Goal: Task Accomplishment & Management: Complete application form

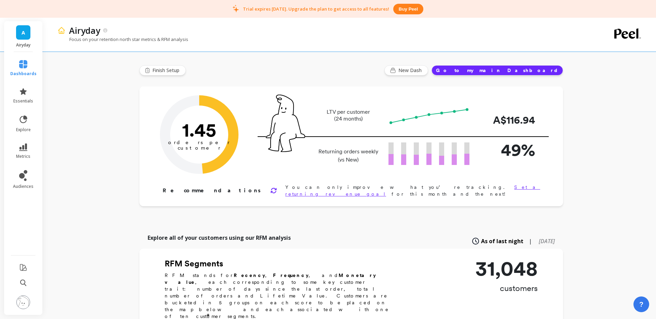
scroll to position [3, 0]
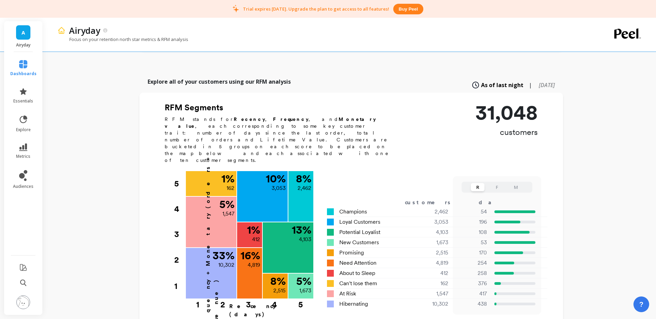
scroll to position [164, 0]
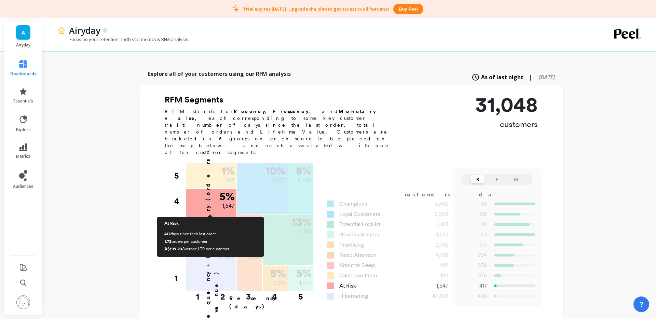
click at [211, 189] on div "5 % 1,547" at bounding box center [211, 200] width 51 height 23
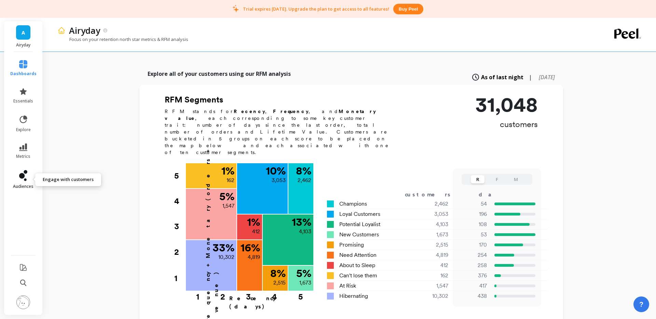
click at [19, 172] on icon at bounding box center [23, 175] width 8 height 11
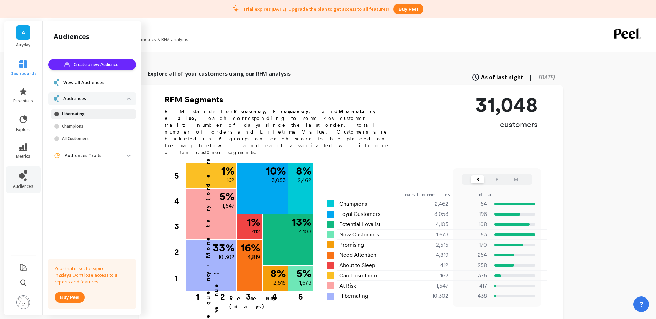
click at [86, 110] on link "Hibernating" at bounding box center [93, 114] width 85 height 10
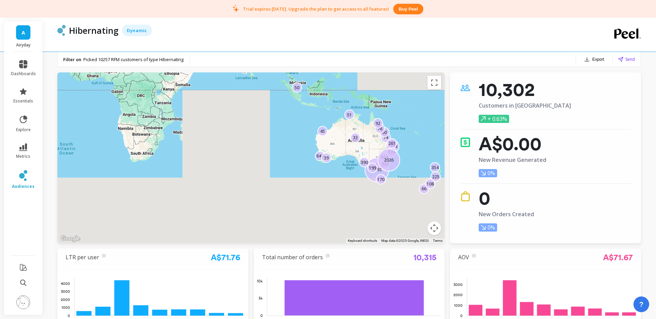
drag, startPoint x: 417, startPoint y: 179, endPoint x: 368, endPoint y: 158, distance: 53.5
click at [368, 158] on div "171 66 646 74 2192 332 199 170 60 78 104 1234 108 354 33 39 225 174 2026 261 45…" at bounding box center [579, 322] width 656 height 369
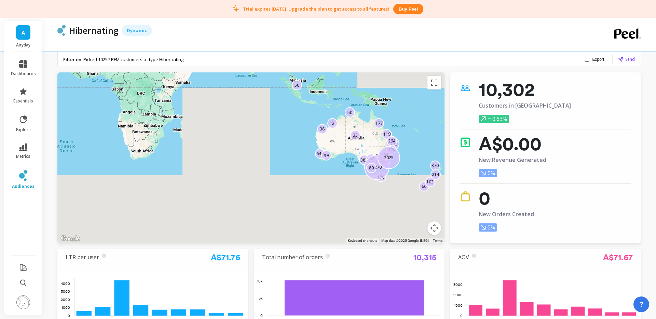
click at [436, 230] on button "Map camera controls" at bounding box center [435, 228] width 14 height 14
click at [413, 193] on button "Zoom in" at bounding box center [417, 194] width 14 height 14
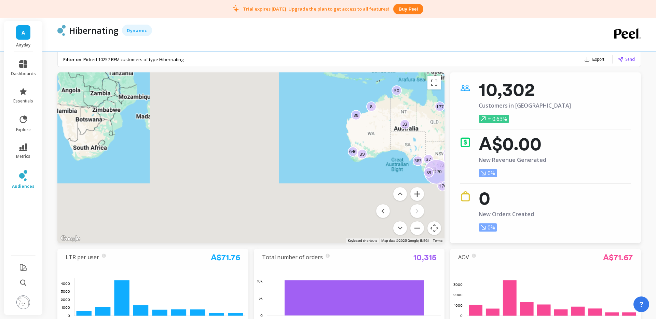
click at [413, 193] on button "Zoom in" at bounding box center [417, 194] width 14 height 14
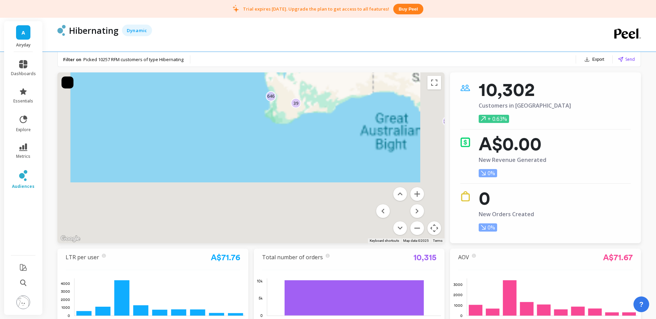
drag, startPoint x: 386, startPoint y: 156, endPoint x: 135, endPoint y: 113, distance: 253.8
click at [135, 113] on div "119 173 66 646 370 38 103 383 8 214 333 170 37 104 1239 2270 33 39 89 174 2025 …" at bounding box center [323, 297] width 656 height 369
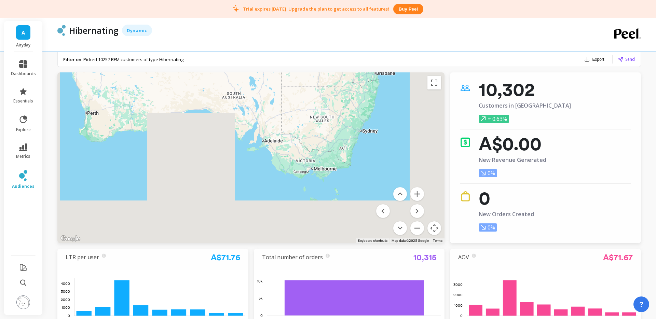
drag, startPoint x: 309, startPoint y: 140, endPoint x: 193, endPoint y: 152, distance: 117.2
click at [190, 151] on div at bounding box center [250, 157] width 387 height 171
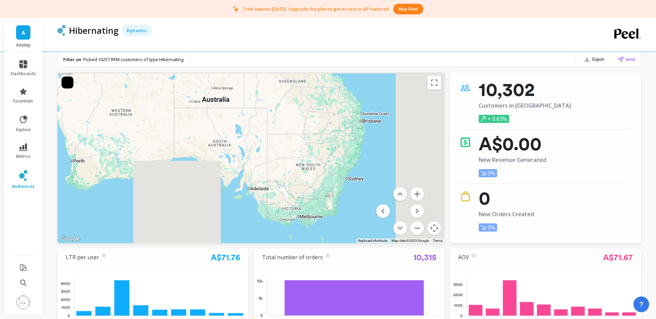
drag, startPoint x: 334, startPoint y: 133, endPoint x: 320, endPoint y: 180, distance: 49.2
click at [320, 180] on div at bounding box center [250, 157] width 387 height 171
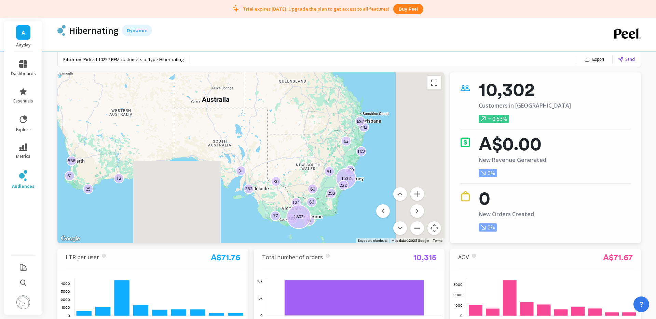
click at [421, 227] on button "Zoom out" at bounding box center [417, 228] width 14 height 14
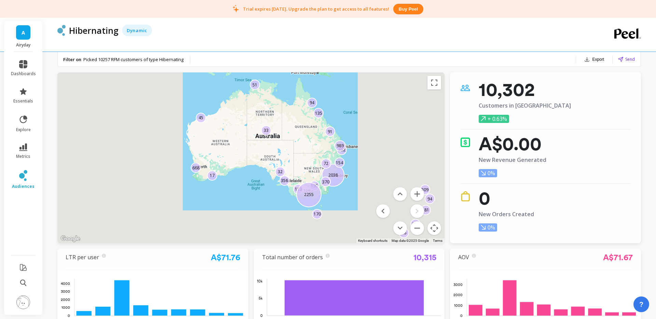
drag, startPoint x: 369, startPoint y: 198, endPoint x: 323, endPoint y: 205, distance: 46.6
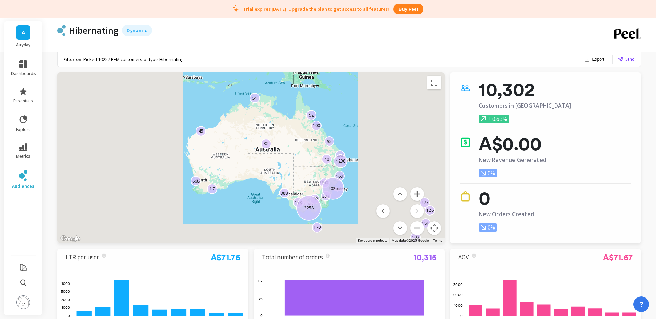
drag, startPoint x: 377, startPoint y: 154, endPoint x: 375, endPoint y: 167, distance: 13.4
click at [375, 167] on div "95 192 66 17 252 277 181 103 126 333 100 40 170 100 169 1230 668 113 32 2025 45…" at bounding box center [250, 157] width 387 height 171
click at [419, 229] on button "Zoom out" at bounding box center [417, 228] width 14 height 14
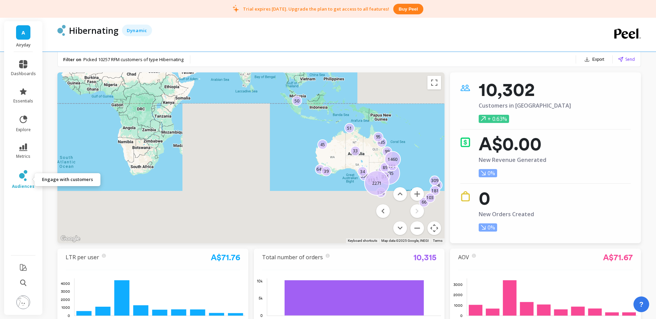
click at [23, 175] on icon at bounding box center [21, 175] width 5 height 5
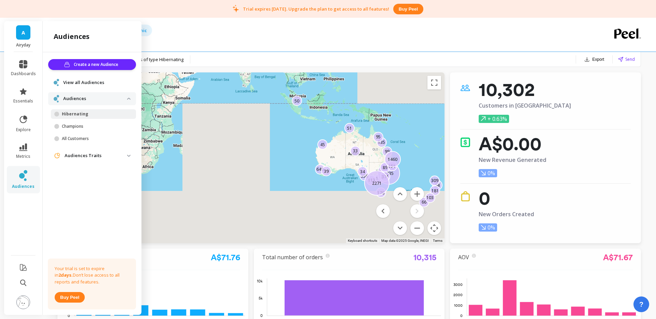
click at [83, 81] on span "View all Audiences" at bounding box center [83, 82] width 41 height 7
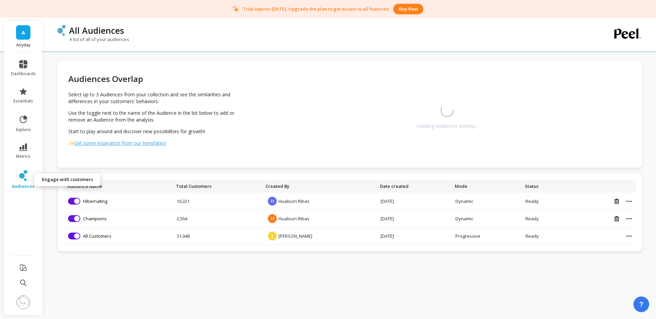
click at [20, 177] on icon at bounding box center [21, 175] width 5 height 5
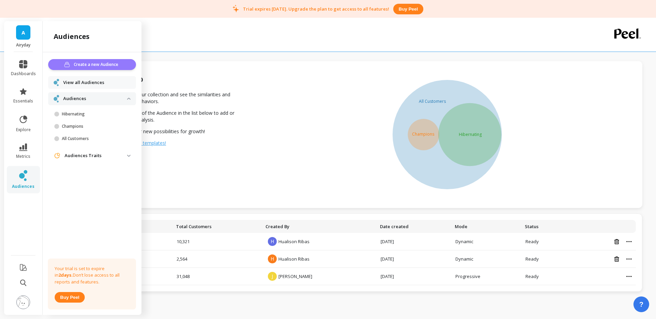
click at [98, 69] on button "Create a new Audience" at bounding box center [92, 64] width 88 height 11
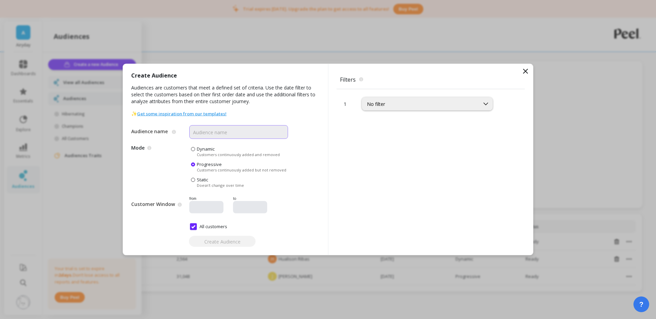
click at [226, 130] on input "Audience name" at bounding box center [238, 132] width 99 height 14
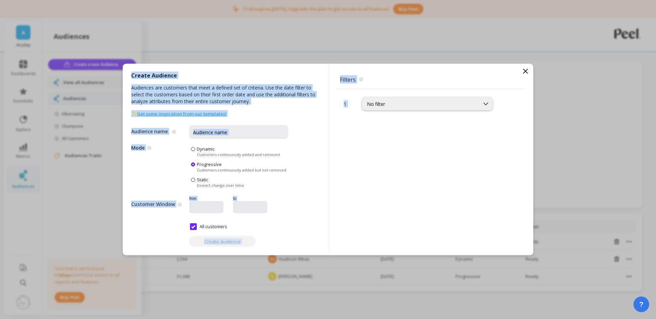
drag, startPoint x: 526, startPoint y: 69, endPoint x: 462, endPoint y: 94, distance: 68.7
click at [466, 93] on div "Create Audience Audiences are customers that meet a defined set of criteria. Us…" at bounding box center [328, 160] width 411 height 192
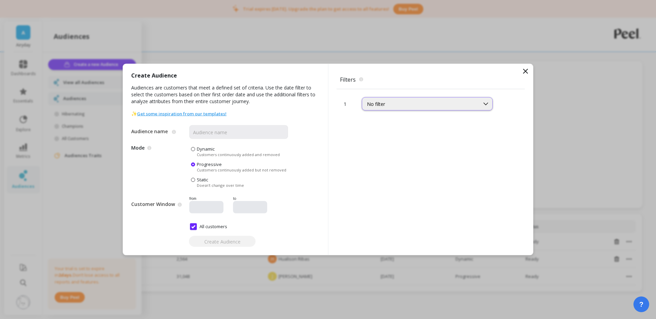
click at [444, 106] on div "No filter" at bounding box center [421, 104] width 108 height 6
click at [526, 70] on icon at bounding box center [526, 71] width 4 height 4
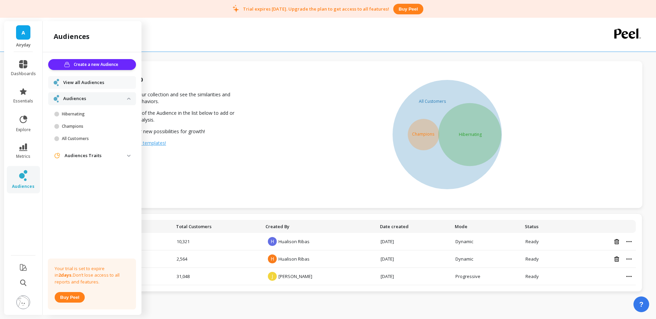
click at [80, 156] on p "Audiences Traits" at bounding box center [96, 155] width 63 height 7
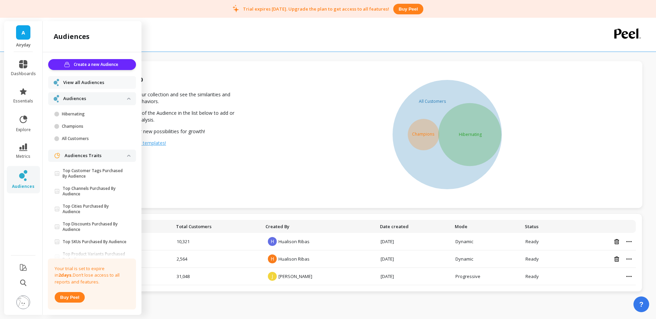
click at [83, 154] on p "Audiences Traits" at bounding box center [96, 155] width 63 height 7
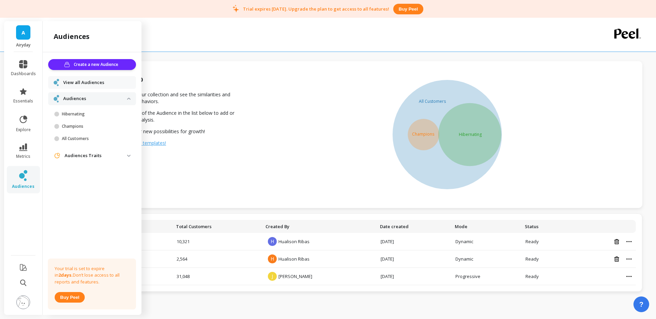
click at [83, 154] on p "Audiences Traits" at bounding box center [96, 155] width 63 height 7
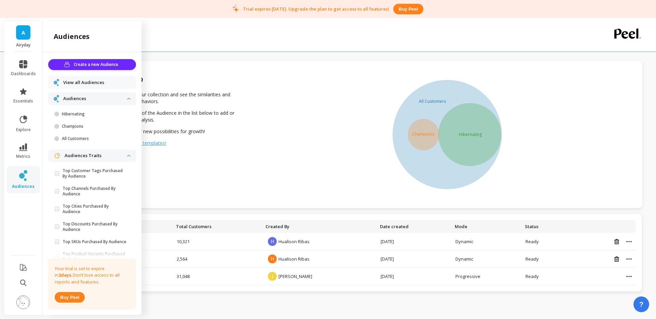
click at [83, 154] on p "Audiences Traits" at bounding box center [96, 155] width 63 height 7
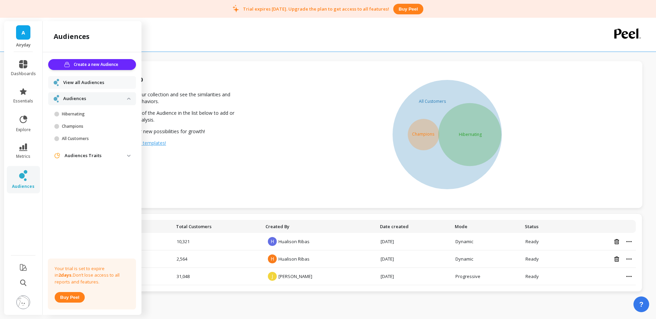
click at [23, 30] on span "A" at bounding box center [23, 33] width 3 height 8
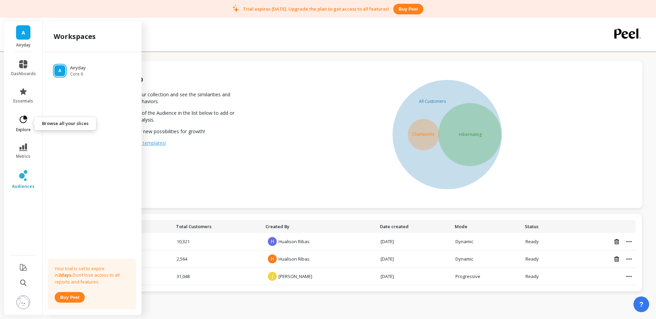
click at [19, 120] on icon at bounding box center [23, 120] width 10 height 10
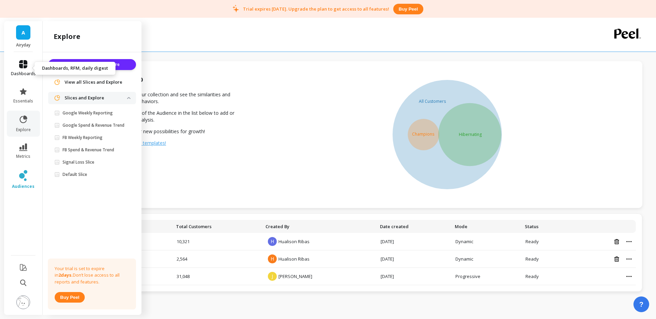
click at [26, 67] on icon at bounding box center [23, 64] width 8 height 8
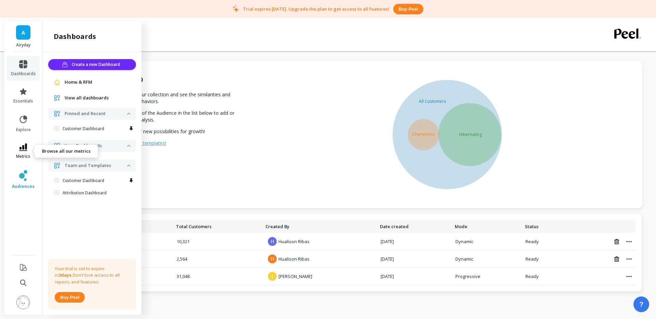
click at [29, 154] on span "metrics" at bounding box center [23, 156] width 14 height 5
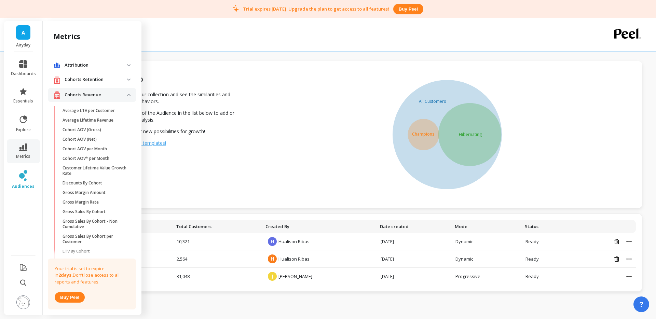
click at [94, 96] on p "Cohorts Revenue" at bounding box center [96, 95] width 63 height 7
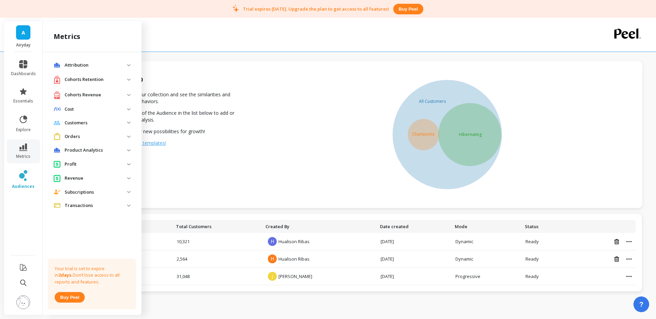
click at [77, 123] on p "Customers" at bounding box center [96, 123] width 63 height 7
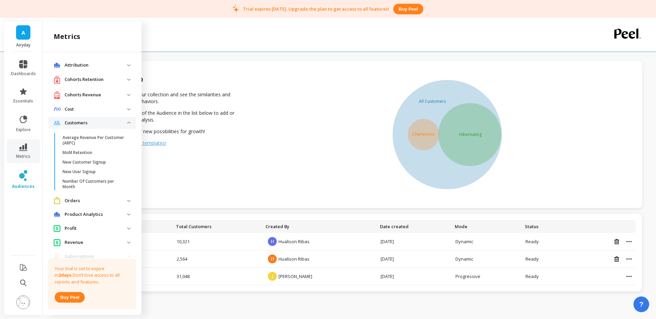
click at [81, 121] on p "Customers" at bounding box center [96, 123] width 63 height 7
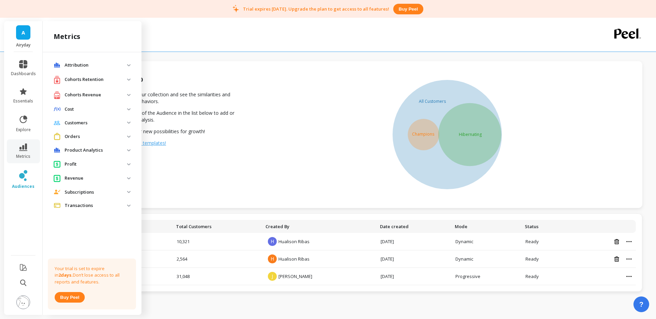
click at [82, 64] on p "Attribution" at bounding box center [96, 65] width 63 height 7
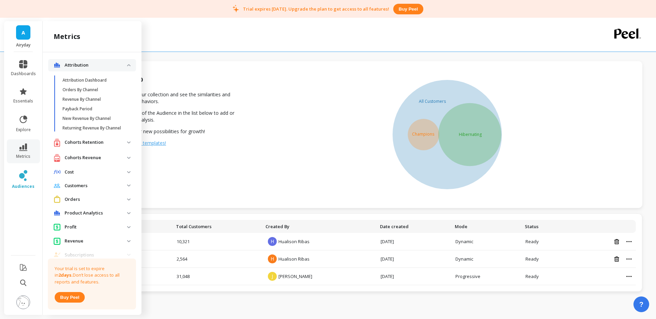
click at [82, 64] on p "Attribution" at bounding box center [96, 65] width 63 height 7
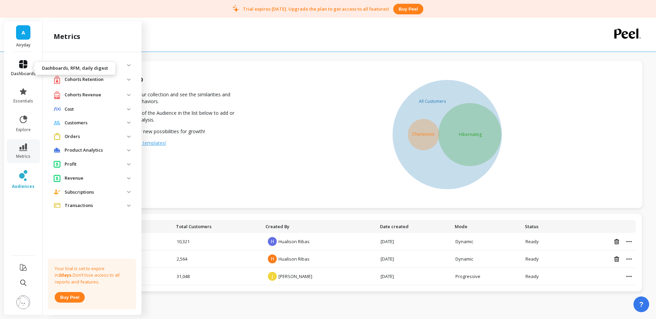
click at [30, 64] on link "dashboards" at bounding box center [23, 68] width 25 height 16
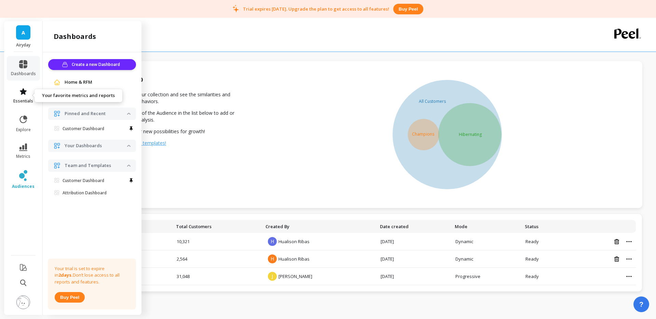
click at [24, 95] on icon at bounding box center [23, 91] width 8 height 8
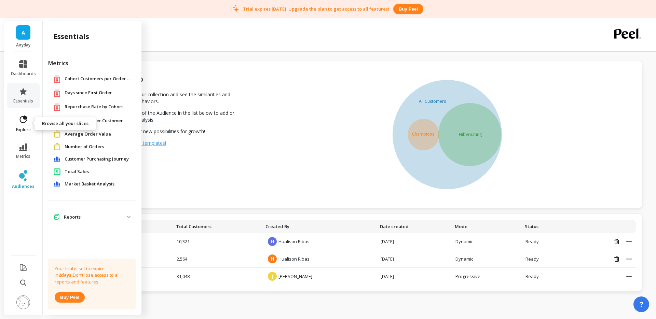
click at [26, 119] on icon at bounding box center [24, 120] width 8 height 8
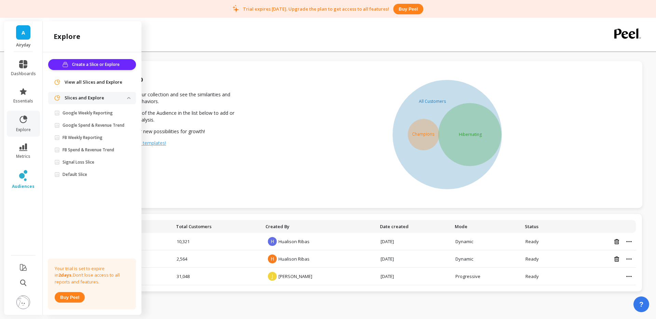
click at [23, 142] on li "metrics" at bounding box center [23, 151] width 33 height 24
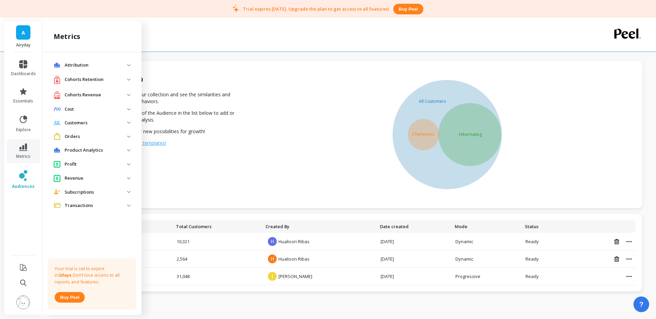
click at [75, 76] on p "Cohorts Retention" at bounding box center [96, 79] width 63 height 7
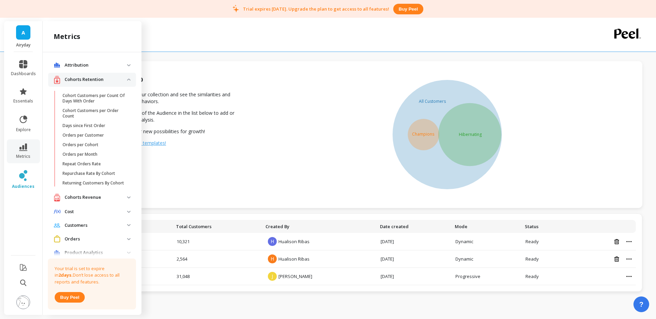
click at [82, 78] on p "Cohorts Retention" at bounding box center [96, 79] width 63 height 7
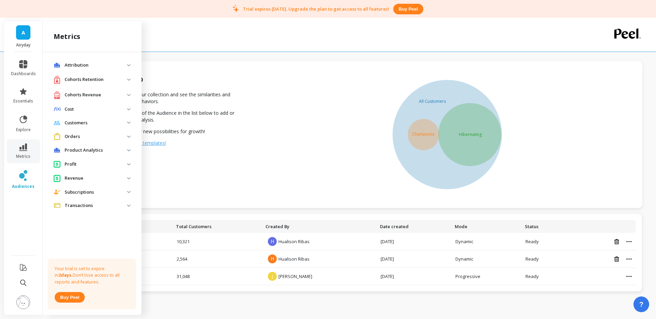
click at [69, 122] on p "Customers" at bounding box center [96, 123] width 63 height 7
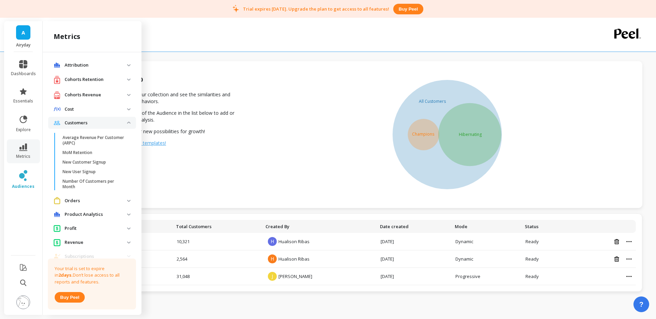
click at [69, 122] on p "Customers" at bounding box center [96, 123] width 63 height 7
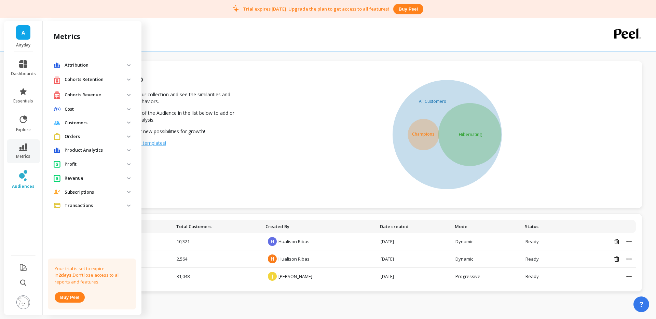
click at [19, 55] on div "dashboards essentials explore metrics audiences" at bounding box center [23, 183] width 39 height 263
click at [23, 63] on icon at bounding box center [23, 64] width 8 height 8
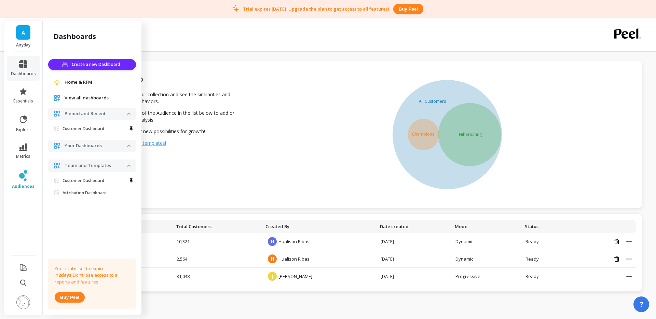
click at [289, 92] on div "All Customers Champions Hibernating" at bounding box center [448, 135] width 390 height 120
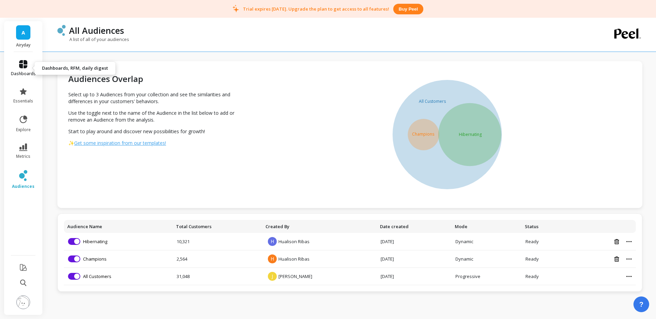
click at [25, 72] on span "dashboards" at bounding box center [23, 73] width 25 height 5
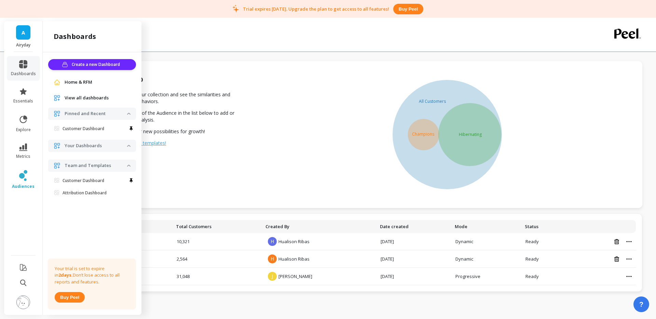
click at [31, 35] on div "A Airyday" at bounding box center [23, 36] width 38 height 31
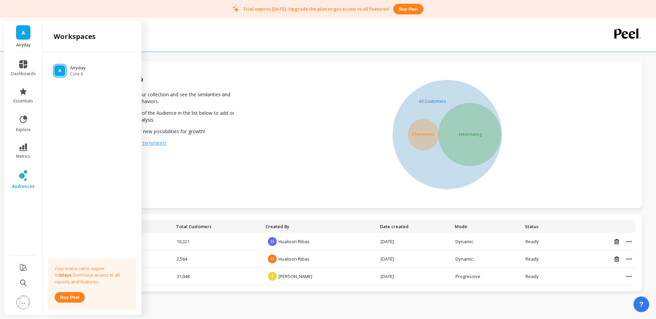
click at [26, 34] on link "A" at bounding box center [23, 32] width 14 height 14
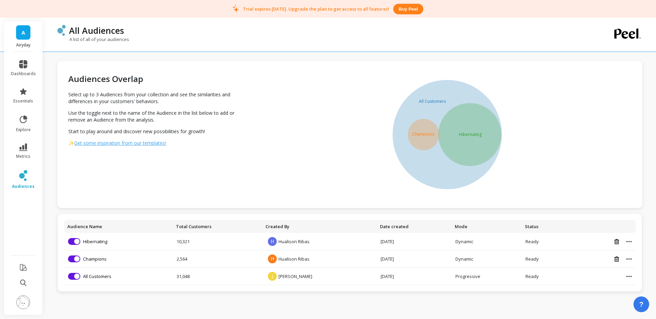
click at [19, 29] on link "A" at bounding box center [23, 32] width 14 height 14
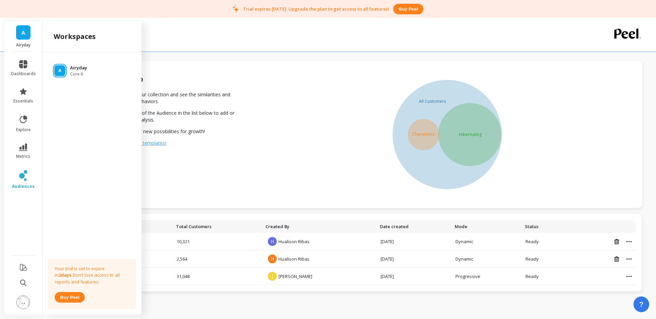
click at [89, 75] on div "A Airyday Core 6" at bounding box center [92, 71] width 88 height 12
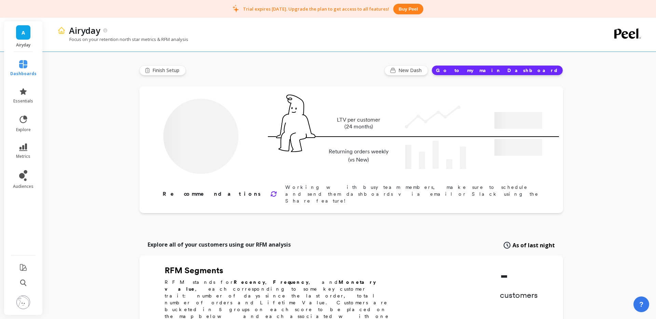
type input "Champions"
type input "2462"
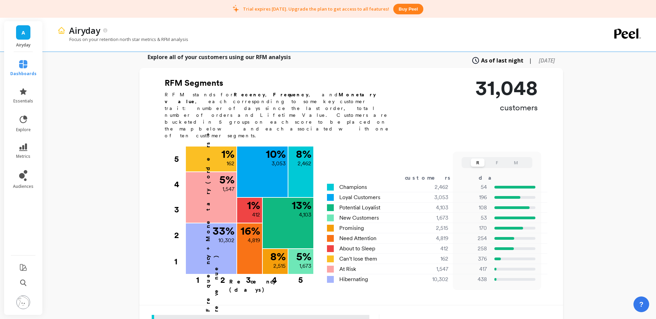
scroll to position [125, 0]
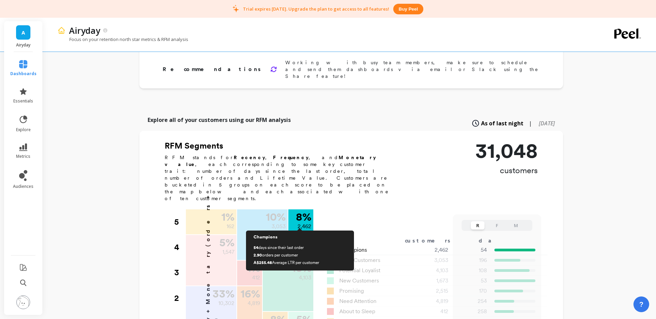
click at [306, 210] on div "8 % 2,462" at bounding box center [300, 235] width 25 height 51
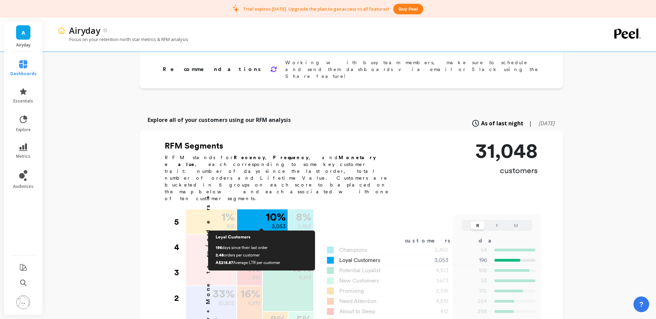
click at [260, 210] on div "10 % 3,053" at bounding box center [262, 235] width 51 height 51
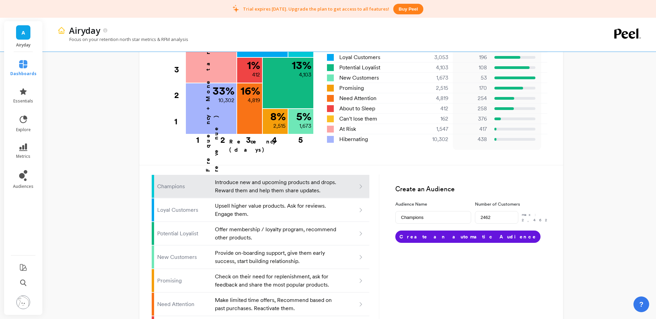
scroll to position [326, 0]
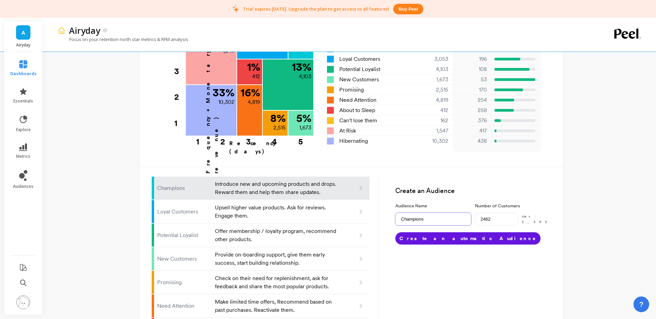
click at [432, 213] on input "Champions" at bounding box center [433, 219] width 76 height 13
click at [501, 225] on div "Create an Audience Audience Name Champions Number of Customers 2462 max: 2,462 …" at bounding box center [465, 289] width 172 height 257
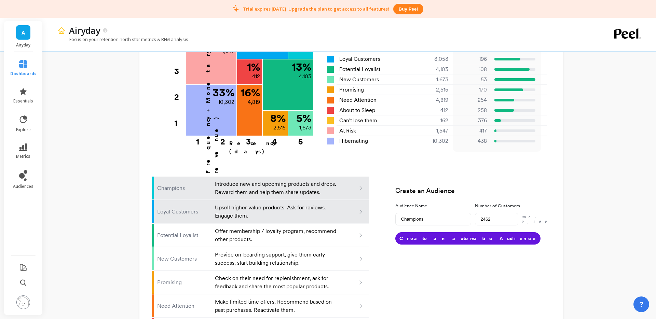
click at [284, 204] on p "Upsell higher value products. Ask for reviews. Engage them." at bounding box center [276, 212] width 123 height 16
type input "Loyal customers"
type input "3053"
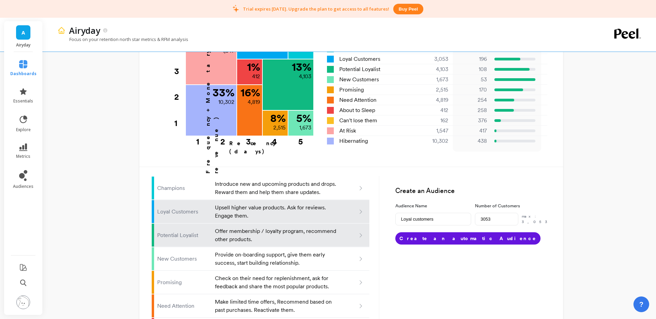
click at [286, 227] on p "Offer membership / loyalty program, recommend other products." at bounding box center [276, 235] width 123 height 16
type input "Potential loyalist"
type input "4103"
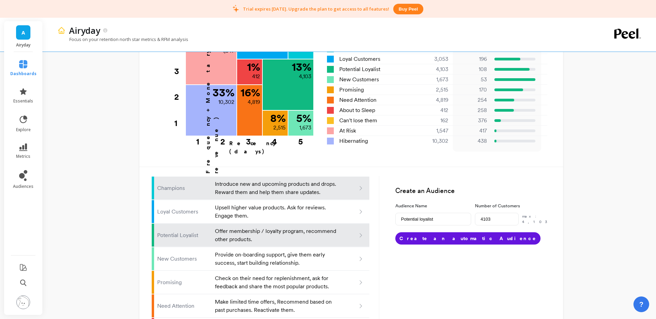
click at [299, 180] on p "Introduce new and upcoming products and drops. Reward them and help them share …" at bounding box center [276, 188] width 123 height 16
type input "Champions"
type input "2462"
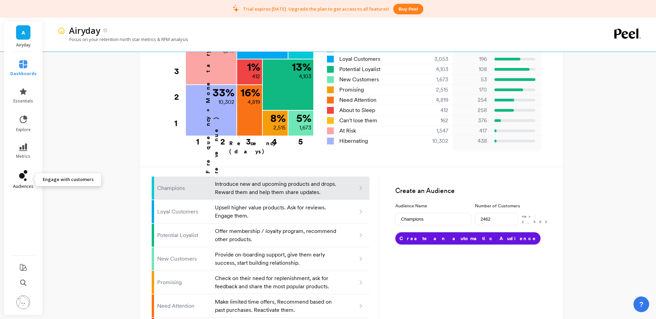
click at [26, 180] on icon at bounding box center [25, 179] width 3 height 3
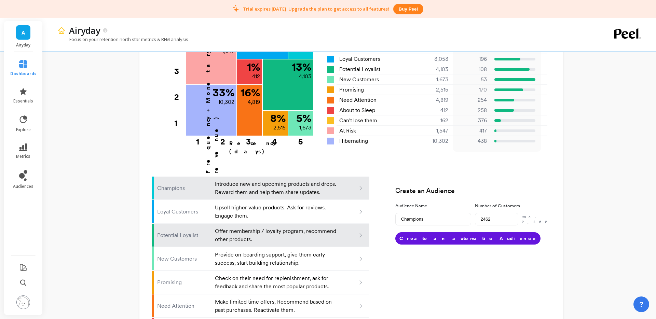
click at [297, 227] on p "Offer membership / loyalty program, recommend other products." at bounding box center [276, 235] width 123 height 16
type input "Potential loyalist"
type input "4103"
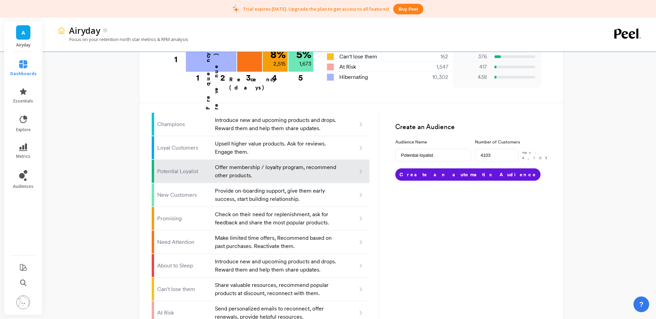
scroll to position [386, 0]
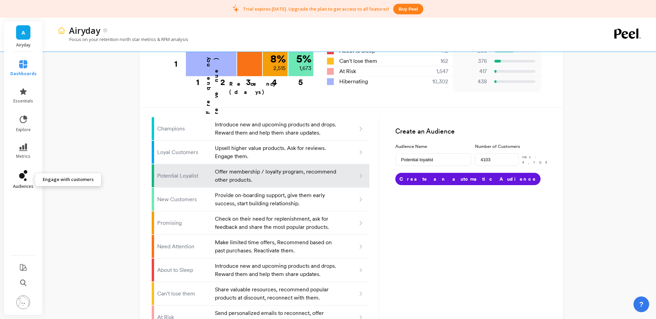
click at [28, 177] on link "audiences" at bounding box center [23, 179] width 26 height 19
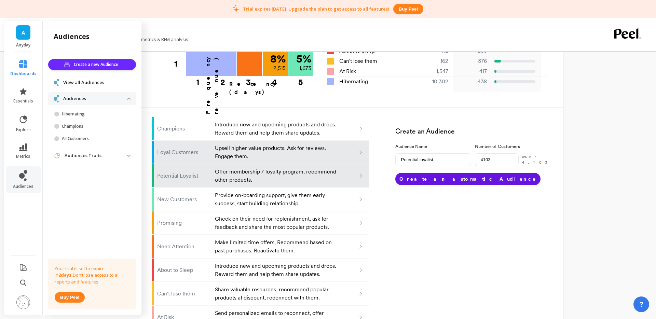
click at [241, 144] on p "Upsell higher value products. Ask for reviews. Engage them." at bounding box center [276, 152] width 123 height 16
type input "Loyal customers"
type input "3053"
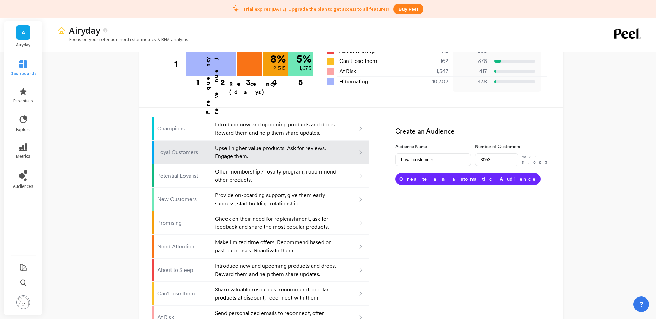
click at [440, 173] on button "Create an automatic Audience" at bounding box center [467, 179] width 145 height 12
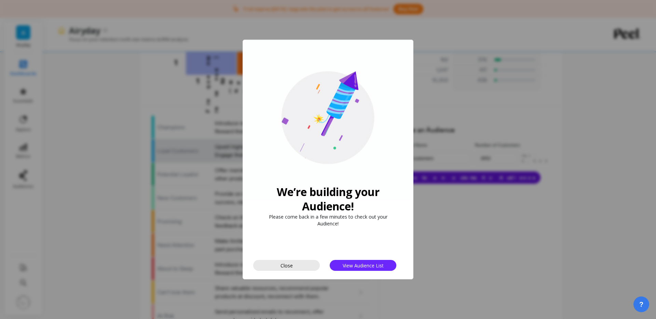
scroll to position [385, 0]
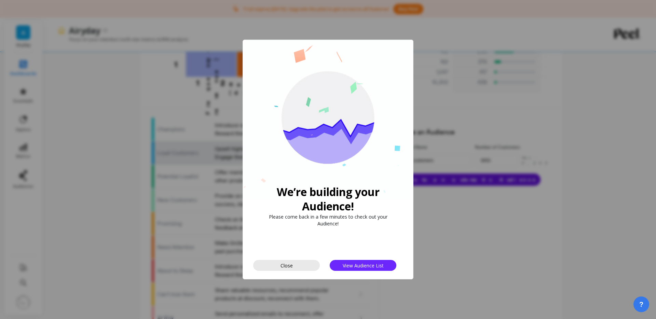
click at [295, 268] on button "Close" at bounding box center [286, 265] width 67 height 11
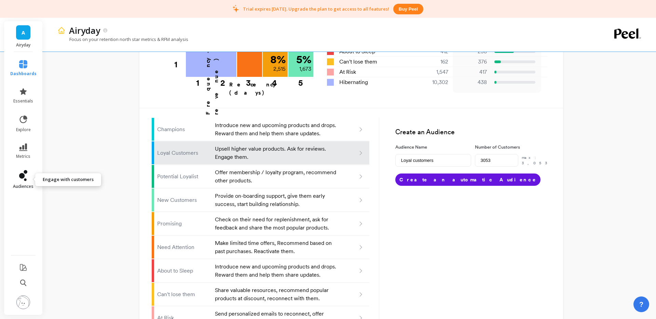
click at [28, 175] on link "audiences" at bounding box center [23, 179] width 26 height 19
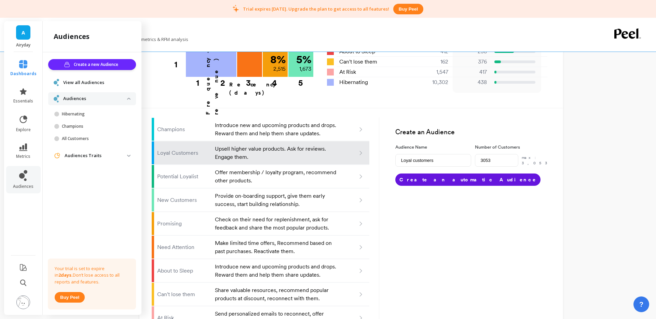
click at [127, 156] on img at bounding box center [128, 156] width 3 height 2
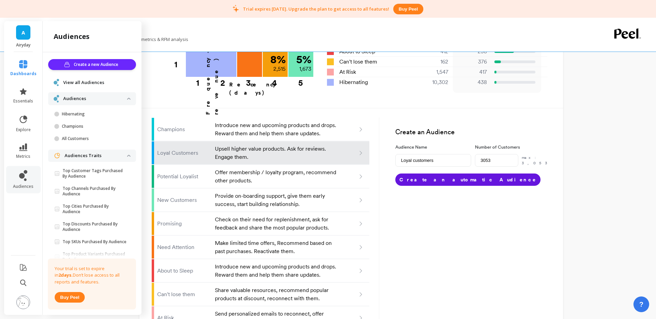
click at [129, 156] on img at bounding box center [128, 156] width 3 height 2
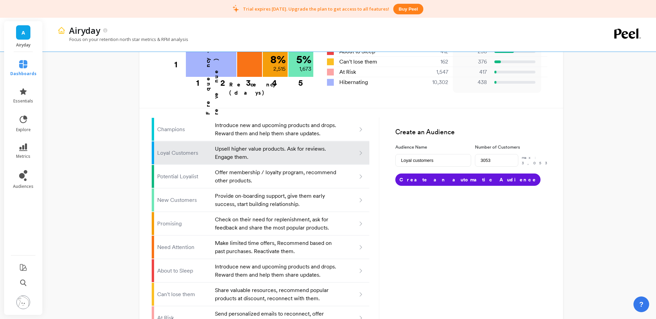
click at [444, 189] on div "Create an Audience Audience Name Loyal customers Number of Customers 3053 max: …" at bounding box center [465, 231] width 172 height 257
click at [410, 187] on div "Create an Audience Audience Name Loyal customers Number of Customers 3053 max: …" at bounding box center [465, 231] width 172 height 257
click at [25, 172] on icon at bounding box center [26, 172] width 4 height 4
